Goal: Navigation & Orientation: Find specific page/section

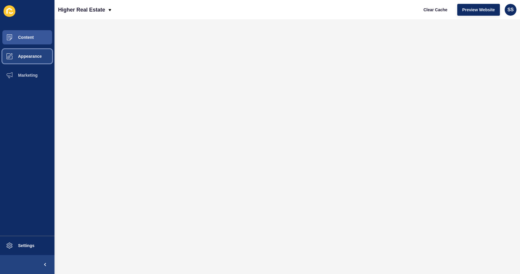
click at [25, 47] on button "Appearance" at bounding box center [27, 56] width 54 height 19
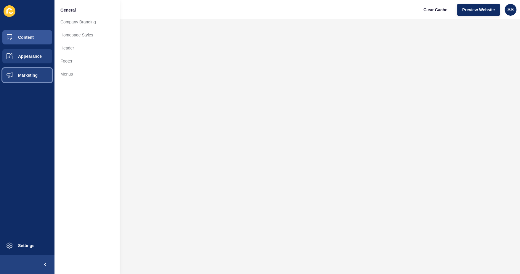
click at [28, 66] on button "Marketing" at bounding box center [27, 75] width 54 height 19
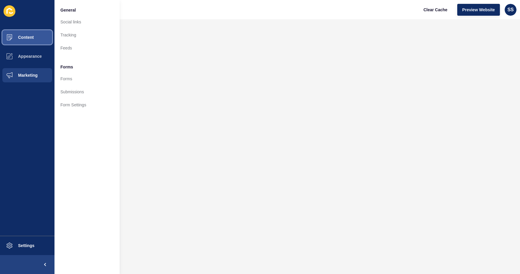
click at [28, 32] on button "Content" at bounding box center [27, 37] width 54 height 19
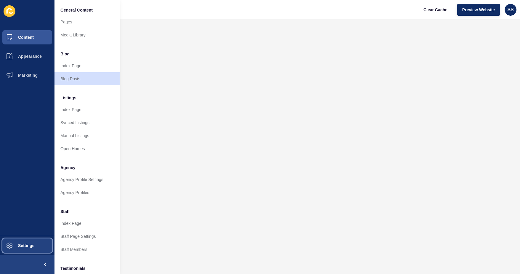
click at [24, 248] on span "Settings" at bounding box center [16, 245] width 35 height 5
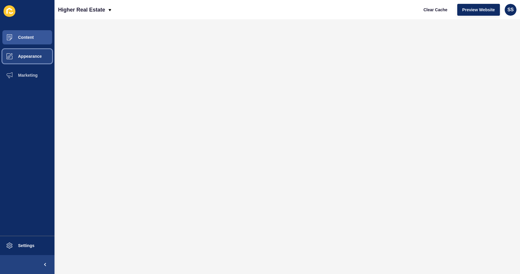
click at [24, 54] on span "Appearance" at bounding box center [20, 56] width 43 height 5
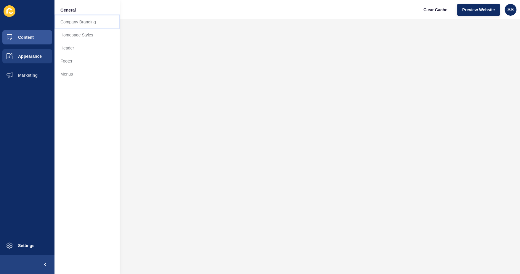
click at [64, 17] on link "Company Branding" at bounding box center [86, 21] width 65 height 13
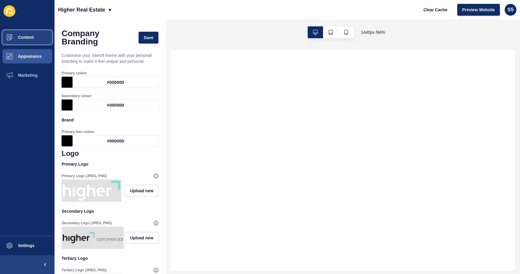
click at [27, 28] on button "Content" at bounding box center [27, 37] width 54 height 19
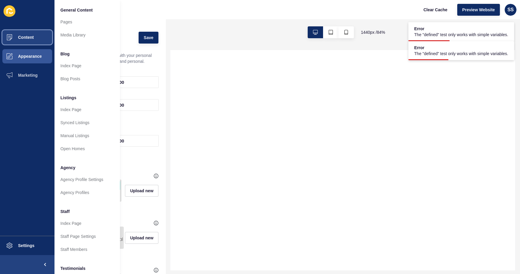
click at [22, 30] on button "Content" at bounding box center [27, 37] width 54 height 19
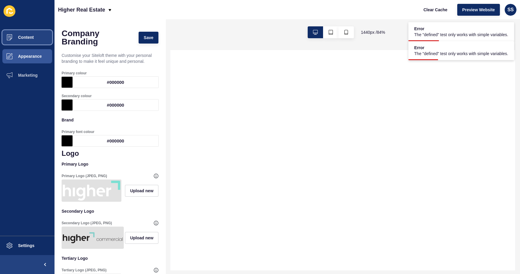
click at [25, 35] on span "Content" at bounding box center [16, 37] width 35 height 5
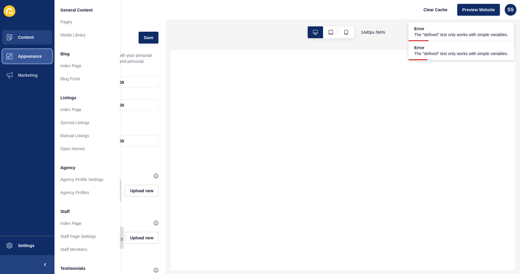
click at [26, 47] on button "Appearance" at bounding box center [27, 56] width 54 height 19
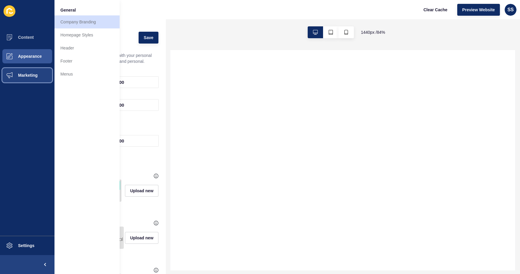
click at [31, 66] on button "Marketing" at bounding box center [27, 75] width 54 height 19
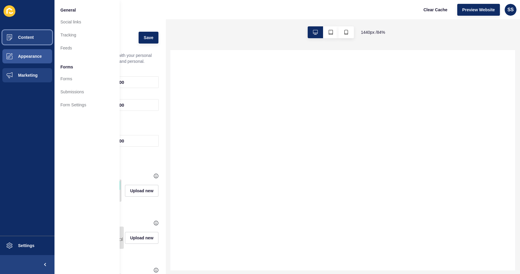
click at [30, 32] on button "Content" at bounding box center [27, 37] width 54 height 19
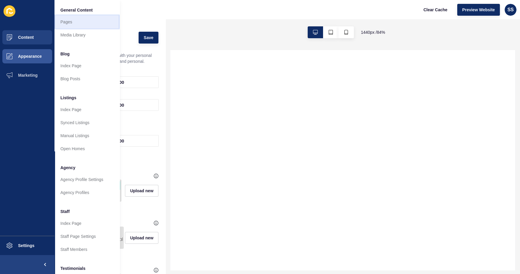
click at [76, 15] on link "Pages" at bounding box center [86, 21] width 65 height 13
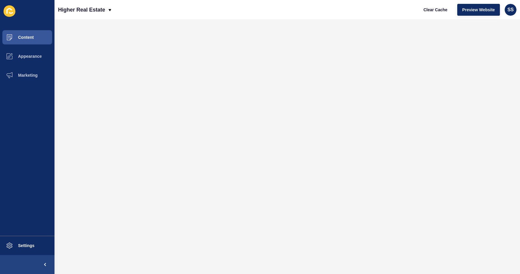
click at [275, 12] on div "Higher Real Estate Clear Cache Preview Website SS" at bounding box center [286, 9] width 465 height 19
click at [14, 35] on span "Content" at bounding box center [16, 37] width 35 height 5
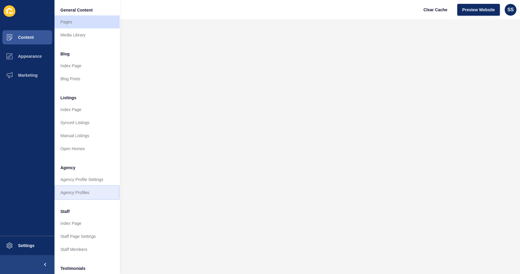
click at [67, 186] on link "Agency Profiles" at bounding box center [86, 192] width 65 height 13
